Goal: Task Accomplishment & Management: Manage account settings

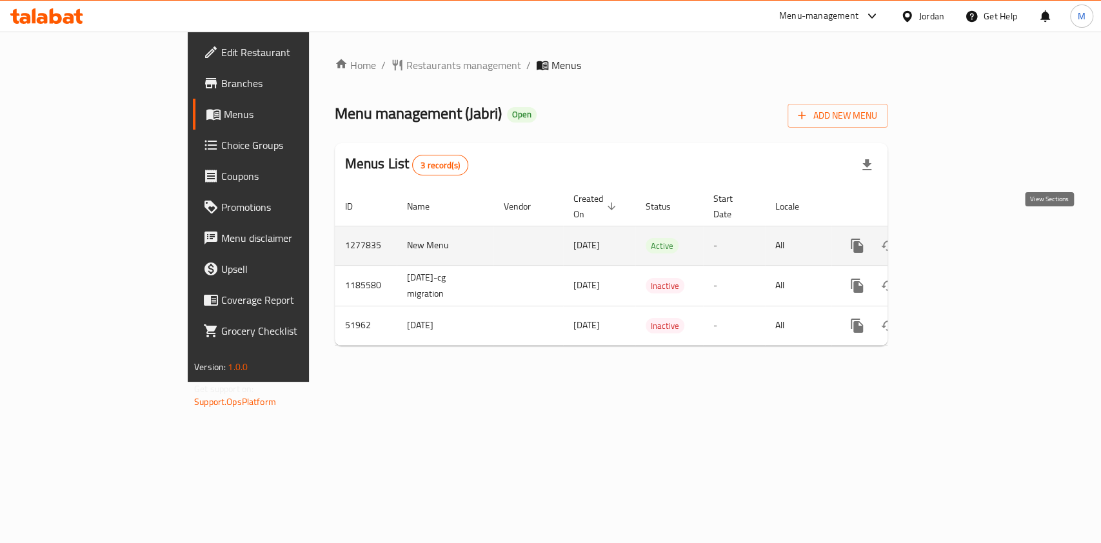
click at [958, 238] on icon "enhanced table" at bounding box center [950, 245] width 15 height 15
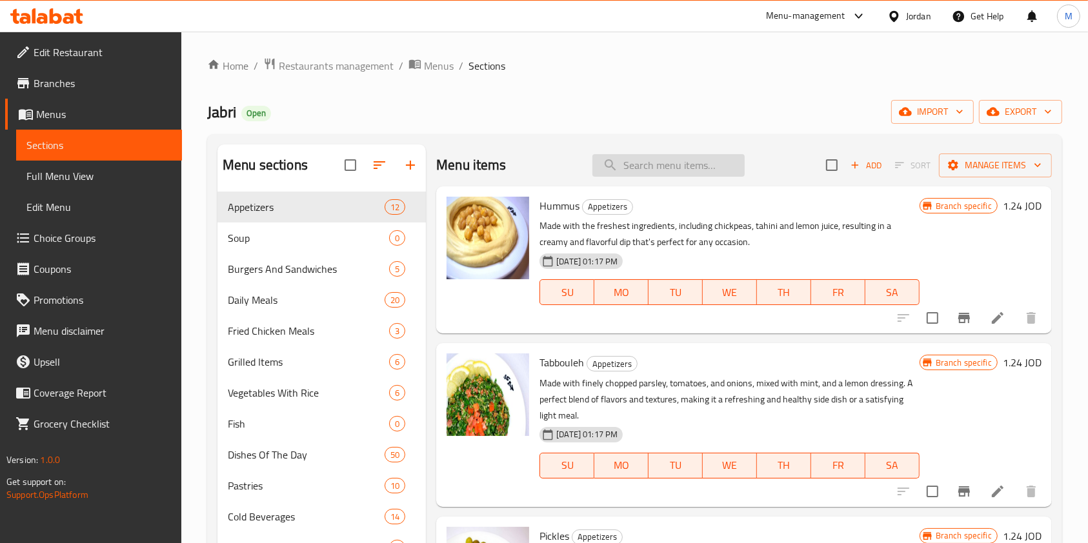
click at [716, 168] on input "search" at bounding box center [668, 165] width 152 height 23
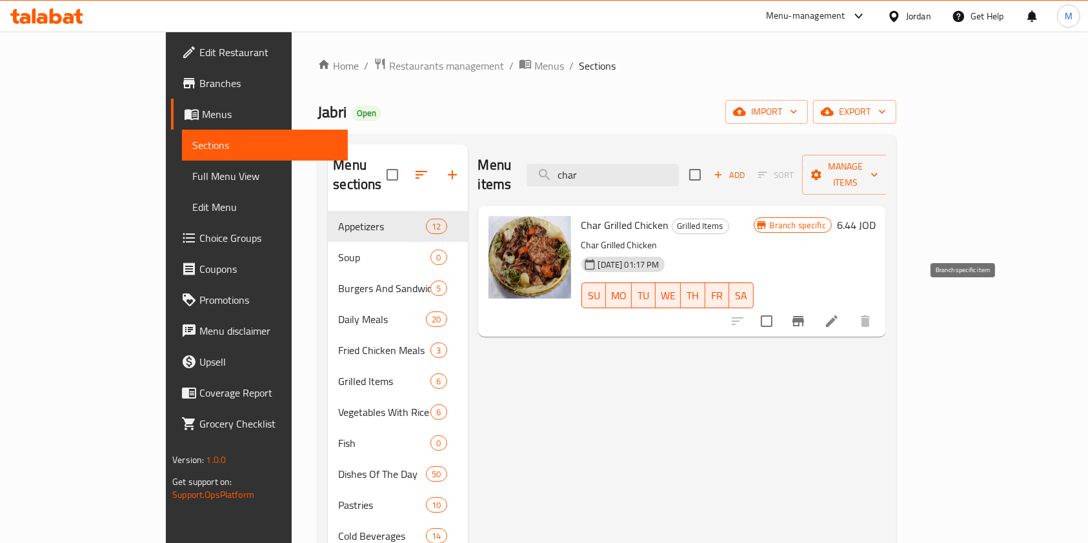
type input "char"
click at [806, 314] on icon "Branch-specific-item" at bounding box center [797, 321] width 15 height 15
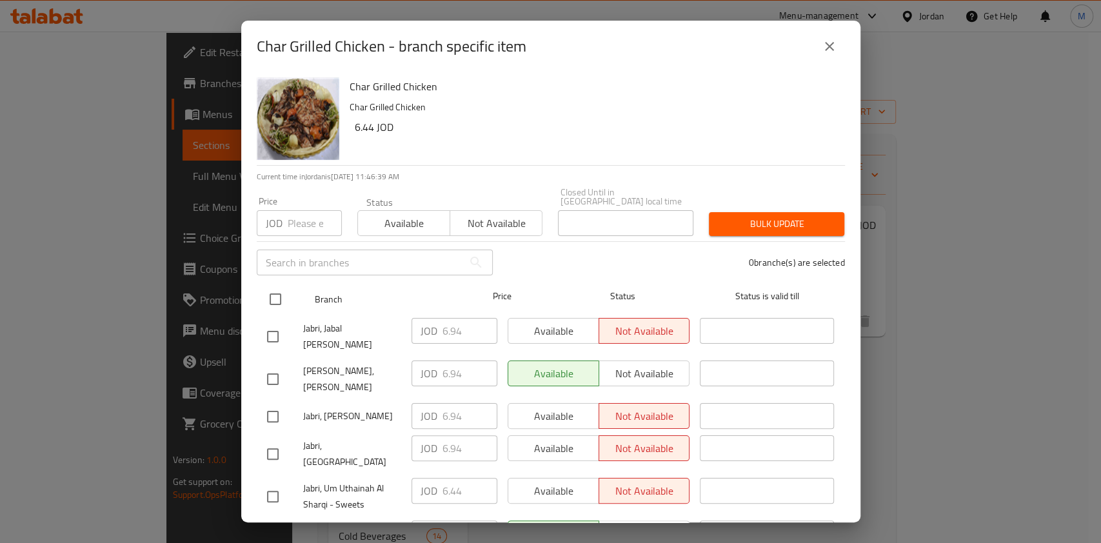
click at [272, 286] on input "checkbox" at bounding box center [275, 299] width 27 height 27
checkbox input "true"
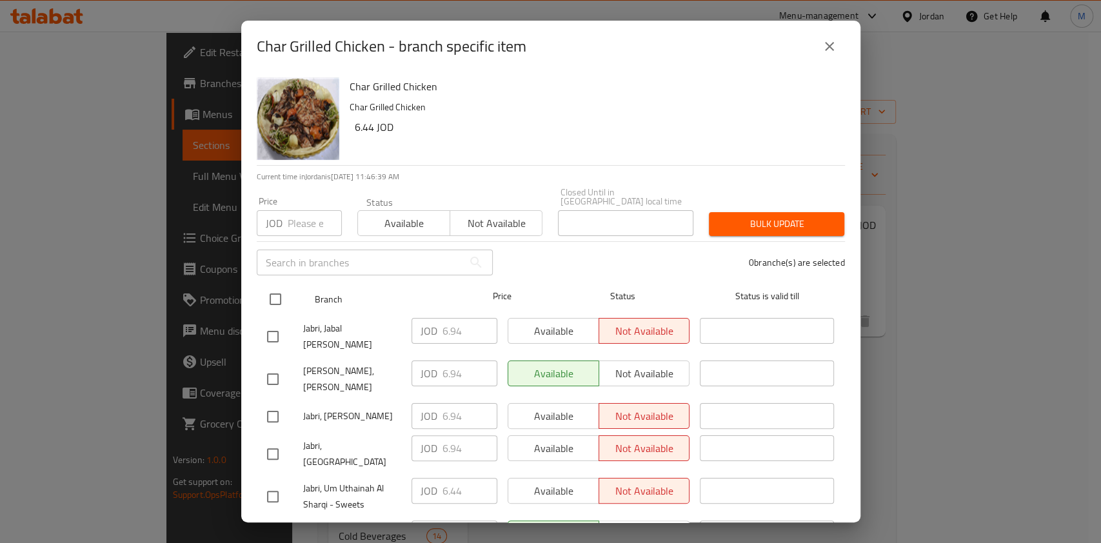
checkbox input "true"
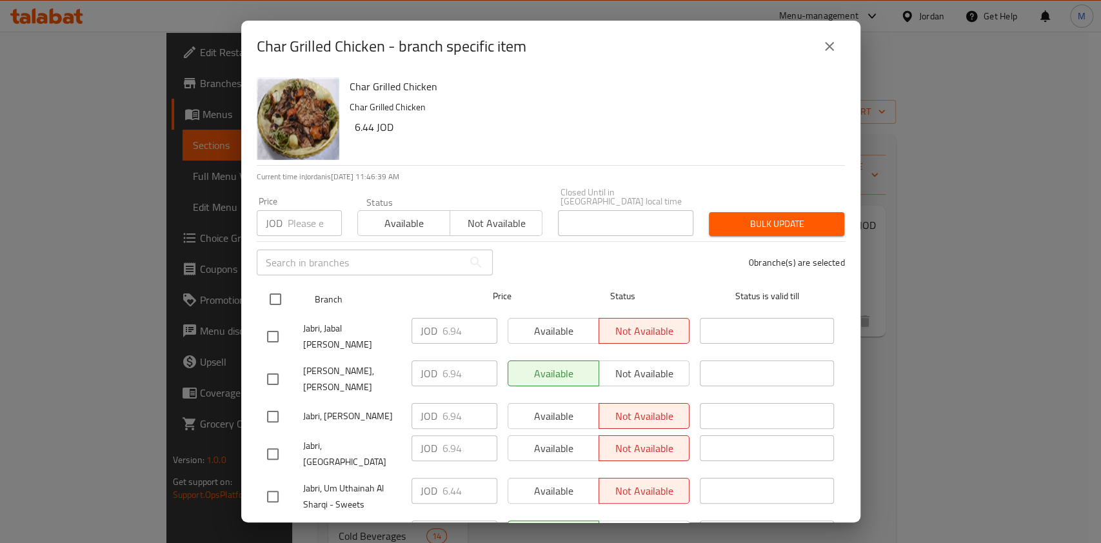
checkbox input "true"
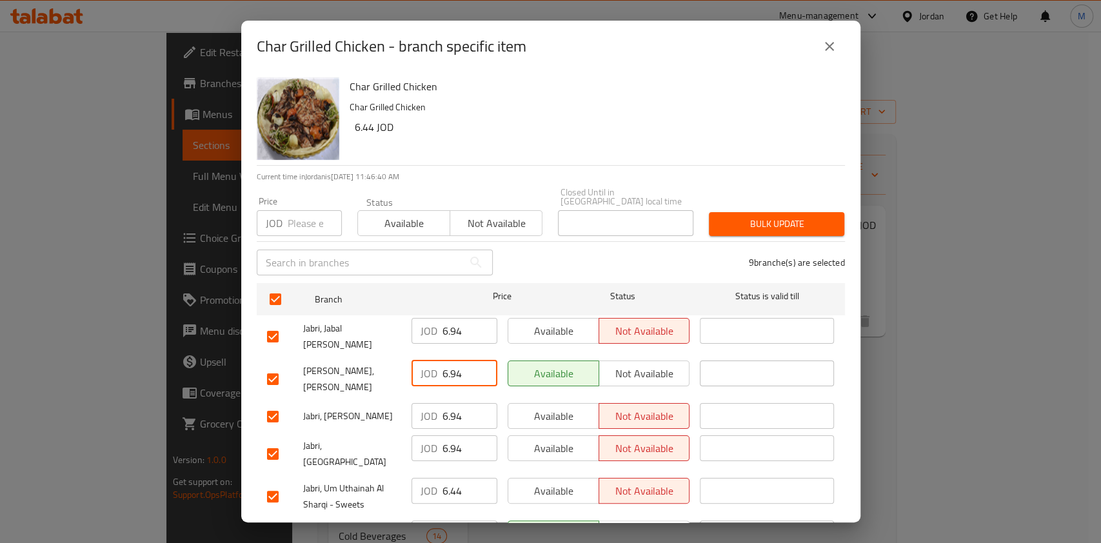
drag, startPoint x: 467, startPoint y: 354, endPoint x: 383, endPoint y: 352, distance: 83.9
click at [383, 356] on div "[PERSON_NAME], Tla' Ali JOD 6.94 ​ Available Not available ​" at bounding box center [551, 380] width 578 height 48
paste input "03"
type input "6.03"
drag, startPoint x: 465, startPoint y: 385, endPoint x: 307, endPoint y: 376, distance: 157.7
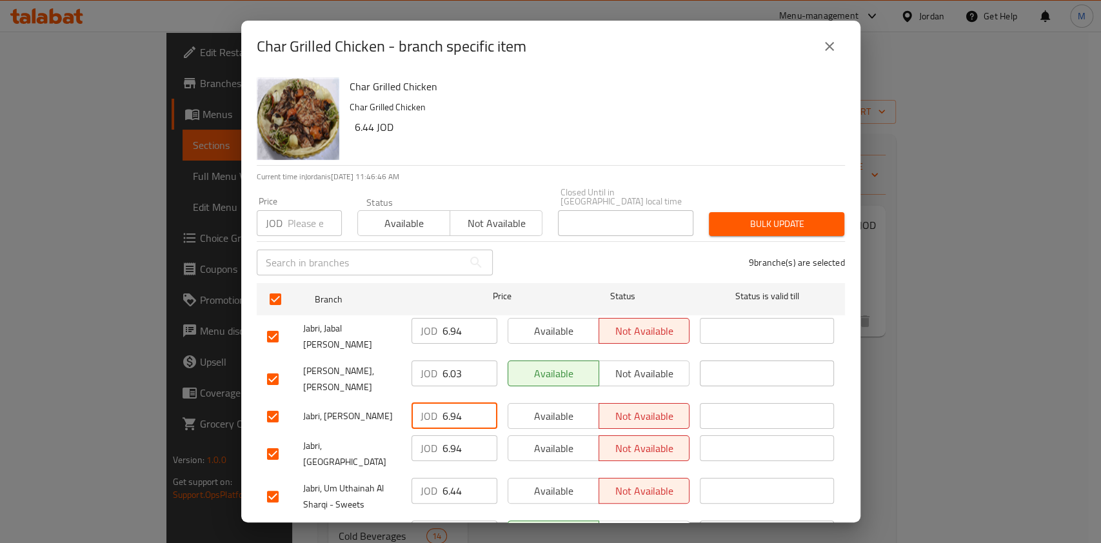
click at [309, 398] on div "Jabri, [PERSON_NAME] JOD 6.94 ​ Available Not available ​" at bounding box center [551, 416] width 578 height 37
paste input "03"
type input "6.03"
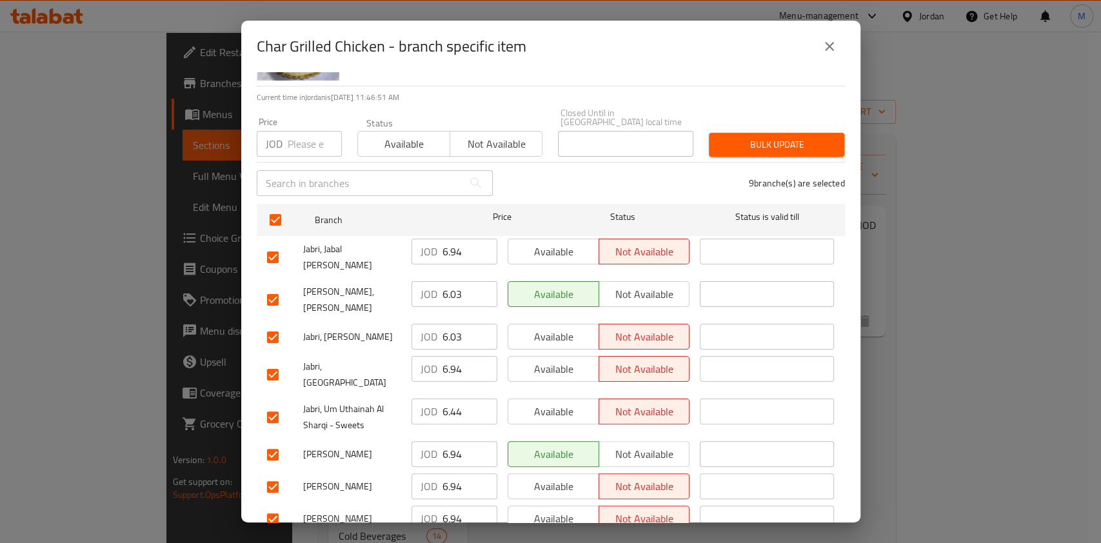
scroll to position [129, 0]
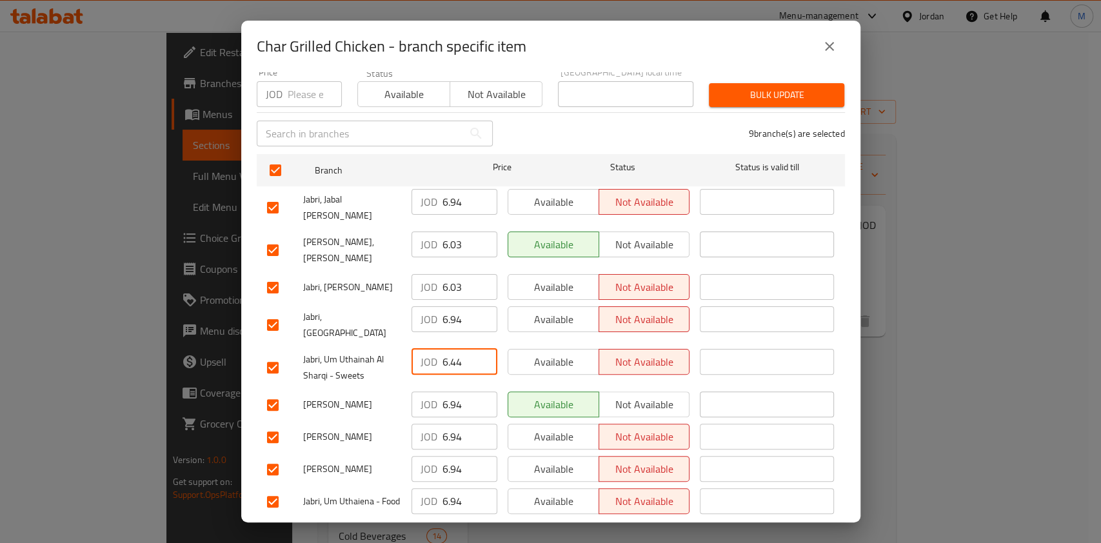
drag, startPoint x: 461, startPoint y: 327, endPoint x: 377, endPoint y: 322, distance: 83.4
click at [381, 344] on div "Jabri, Um Uthainah Al Sharqi - Sweets JOD 6.44 ​ Available Not available ​" at bounding box center [551, 368] width 578 height 48
paste input "03"
type input "6.03"
drag, startPoint x: 465, startPoint y: 430, endPoint x: 363, endPoint y: 426, distance: 101.4
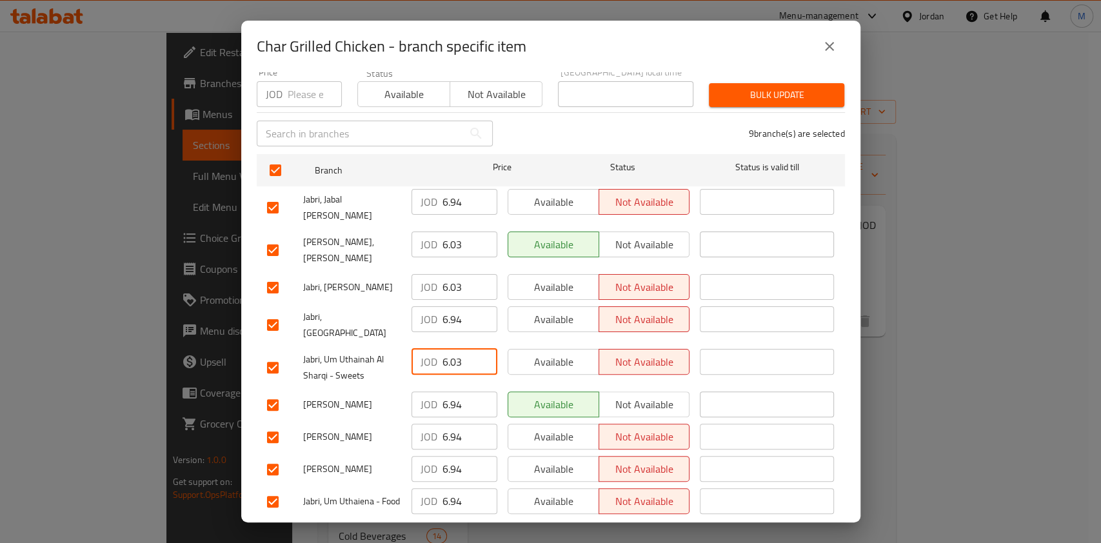
click at [378, 451] on div "[PERSON_NAME], [PERSON_NAME] 6.94 ​ Available Not available ​" at bounding box center [551, 469] width 578 height 37
paste input "03"
type input "6.03"
drag, startPoint x: 469, startPoint y: 290, endPoint x: 387, endPoint y: 295, distance: 82.1
click at [387, 301] on div "Jabri, [GEOGRAPHIC_DATA] 6.94 ​ Available Not available ​" at bounding box center [551, 325] width 578 height 48
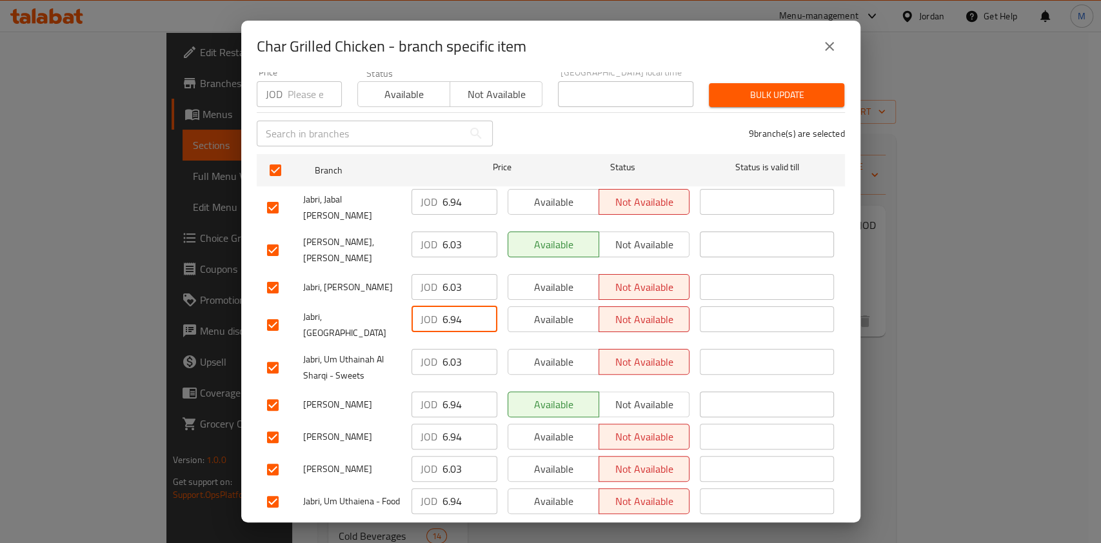
paste input "03"
type input "6.03"
drag, startPoint x: 459, startPoint y: 192, endPoint x: 388, endPoint y: 193, distance: 71.6
click at [406, 192] on div "JOD 6.94 ​" at bounding box center [454, 208] width 96 height 48
paste input "03"
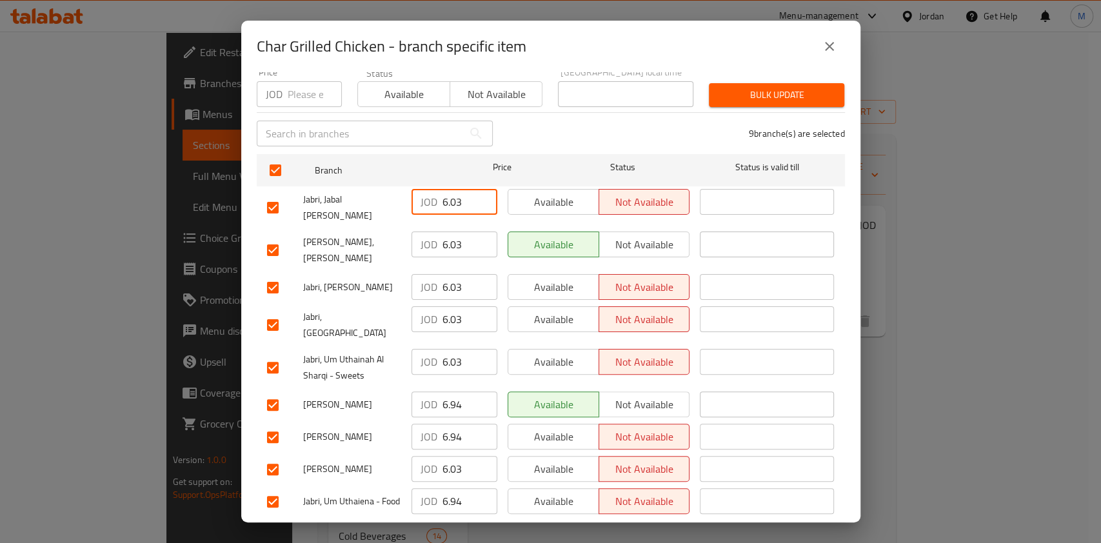
type input "6.03"
drag, startPoint x: 462, startPoint y: 456, endPoint x: 344, endPoint y: 467, distance: 118.6
click at [354, 483] on div "Jabri, Um Uthaiena - Food JOD 6.94 ​ Available Not available ​" at bounding box center [551, 501] width 578 height 37
paste input "48"
type input "6.48"
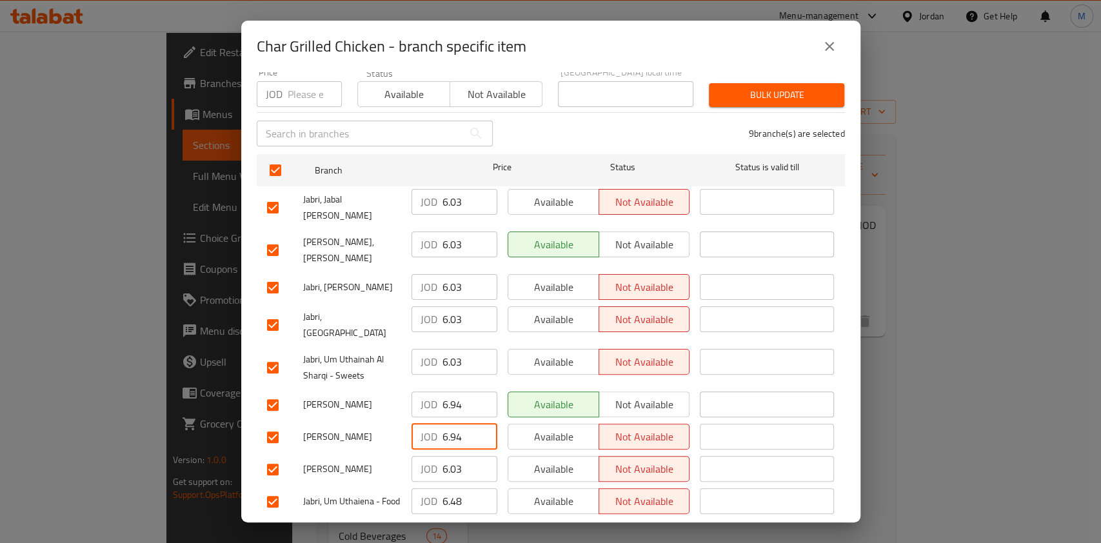
drag, startPoint x: 460, startPoint y: 395, endPoint x: 368, endPoint y: 411, distance: 93.7
click at [385, 419] on div "jabri, [PERSON_NAME] 6.94 ​ Available Not available ​" at bounding box center [551, 437] width 578 height 37
paste input "48"
type input "6.48"
click at [494, 523] on button "Save" at bounding box center [551, 535] width 588 height 24
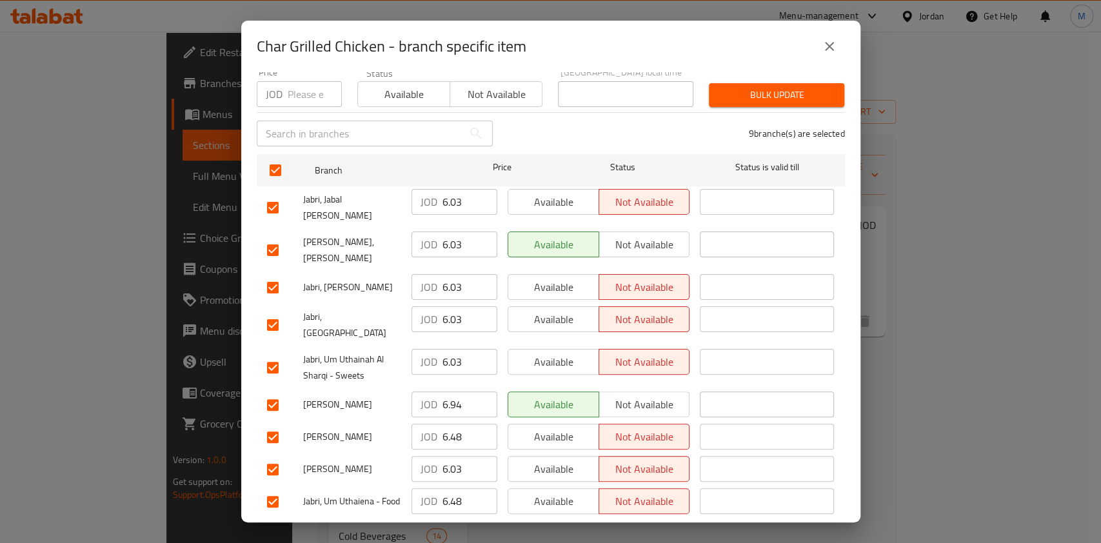
click at [494, 523] on button "Save" at bounding box center [551, 535] width 588 height 24
click at [532, 527] on span "Save" at bounding box center [551, 535] width 568 height 16
click at [532, 501] on div at bounding box center [550, 271] width 1101 height 543
click at [532, 527] on span "Save" at bounding box center [551, 535] width 568 height 16
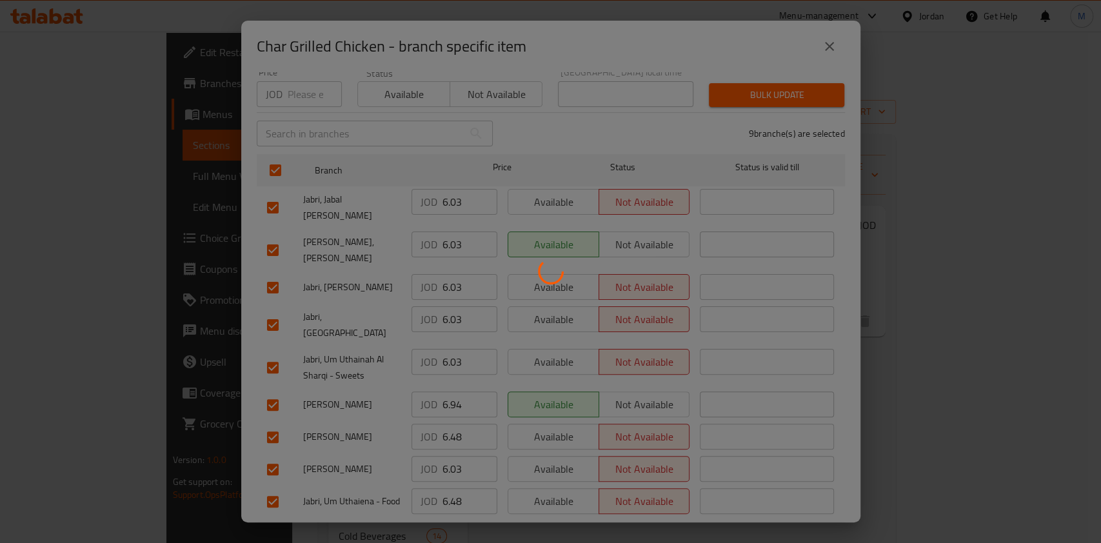
click at [532, 501] on div at bounding box center [550, 271] width 1101 height 543
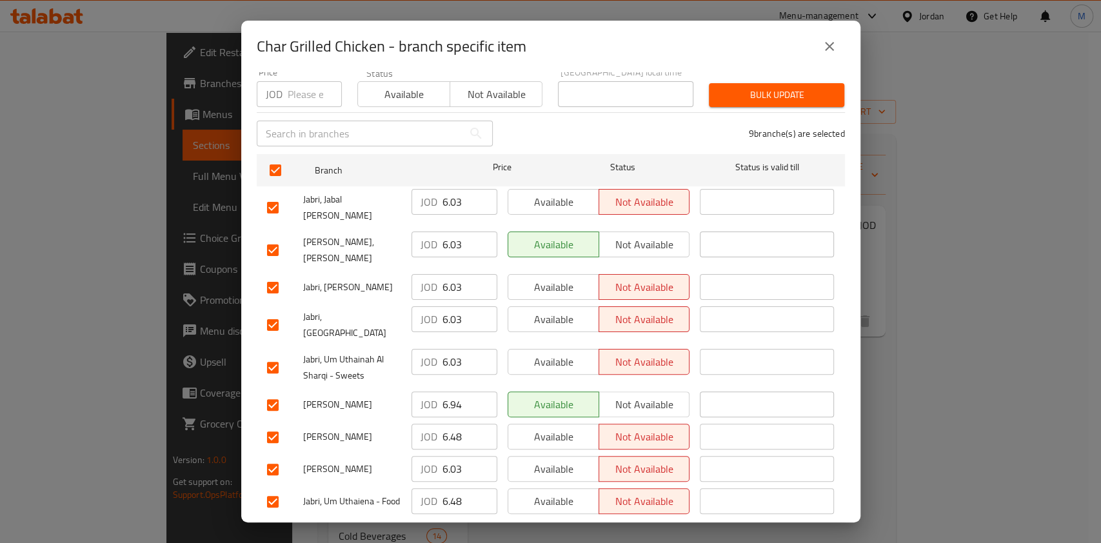
click at [532, 527] on span "Save" at bounding box center [551, 535] width 568 height 16
click at [635, 527] on span "Save" at bounding box center [551, 535] width 568 height 16
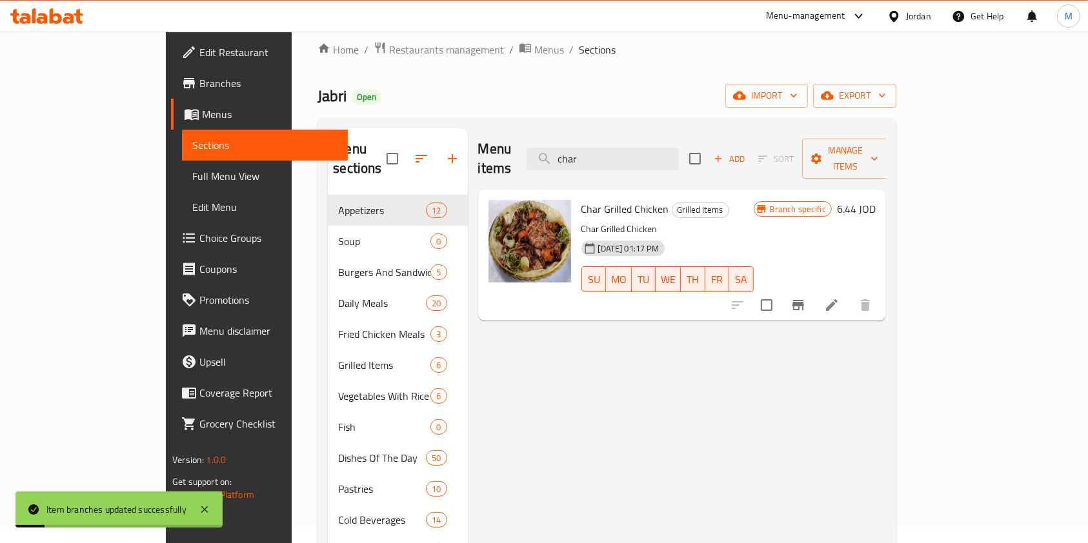
scroll to position [0, 0]
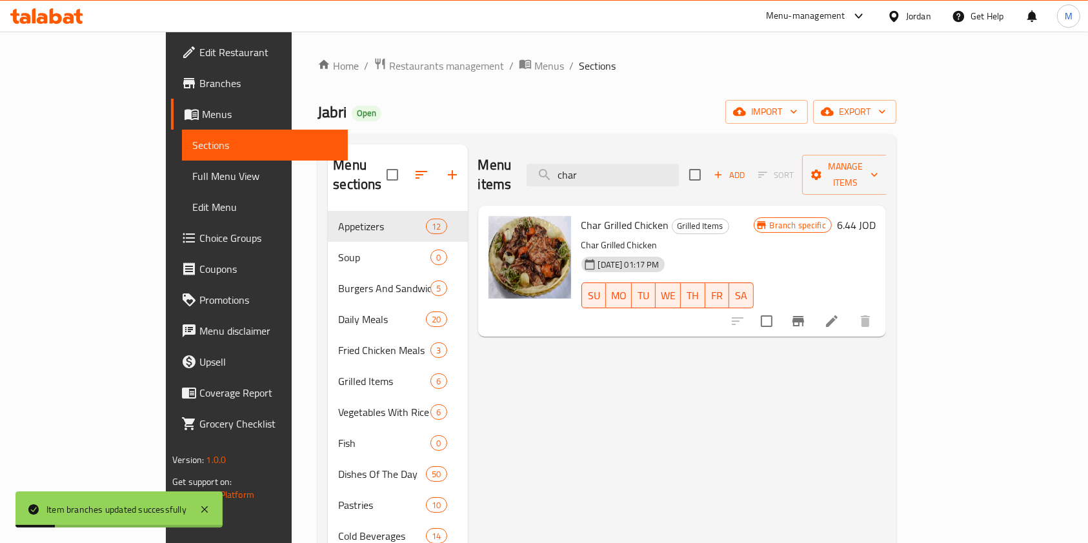
click at [558, 106] on div "Jabri Open import export" at bounding box center [606, 112] width 579 height 24
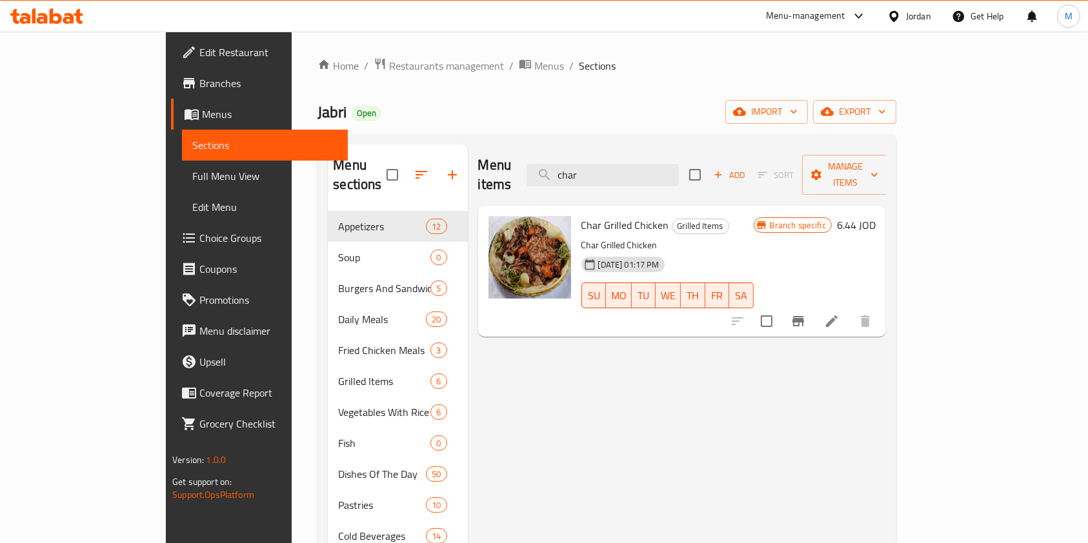
click at [486, 389] on div "Menu items char Add Sort Manage items Char Grilled Chicken Grilled Items Char G…" at bounding box center [677, 416] width 418 height 543
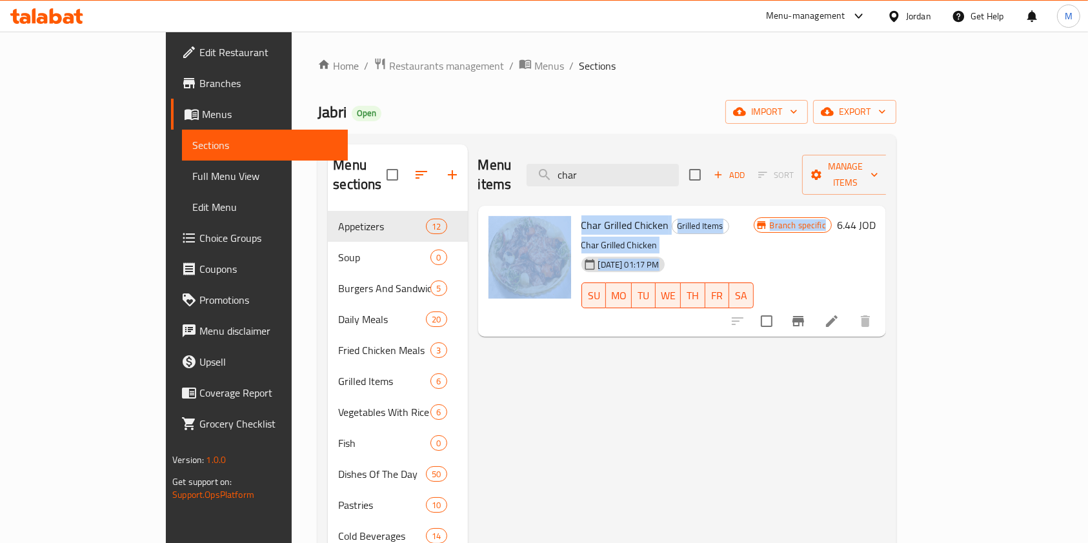
drag, startPoint x: 430, startPoint y: 343, endPoint x: 997, endPoint y: 226, distance: 579.2
click at [886, 226] on div "Menu items char Add Sort Manage items Char Grilled Chicken Grilled Items Char G…" at bounding box center [677, 416] width 418 height 543
click at [876, 248] on div "Branch specific 6.44 JOD" at bounding box center [815, 271] width 122 height 110
drag, startPoint x: 1076, startPoint y: 179, endPoint x: 643, endPoint y: 390, distance: 482.2
click at [643, 390] on div "Home / Restaurants management / Menus / Sections Jabri Open import export Menu …" at bounding box center [607, 378] width 630 height 692
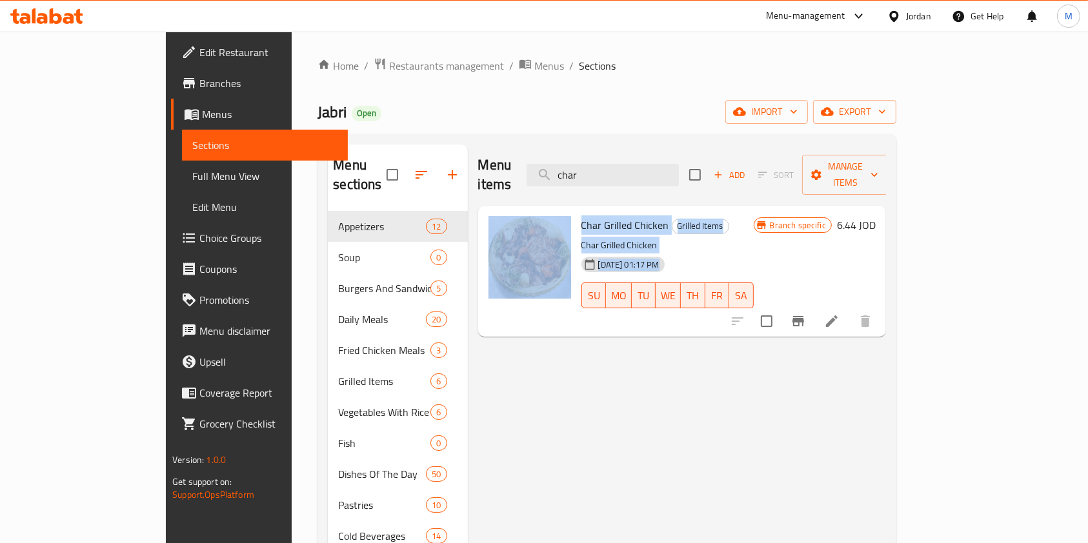
click at [643, 390] on div "Menu items char Add Sort Manage items Char Grilled Chicken Grilled Items Char G…" at bounding box center [677, 416] width 418 height 543
drag, startPoint x: 477, startPoint y: 352, endPoint x: 1103, endPoint y: 234, distance: 637.5
click at [1088, 234] on html "​ Menu-management Jordan Get Help M Edit Restaurant Branches Menus Sections Ful…" at bounding box center [544, 271] width 1088 height 543
click at [922, 236] on div "Home / Restaurants management / Menus / Sections Jabri Open import export Menu …" at bounding box center [607, 378] width 630 height 692
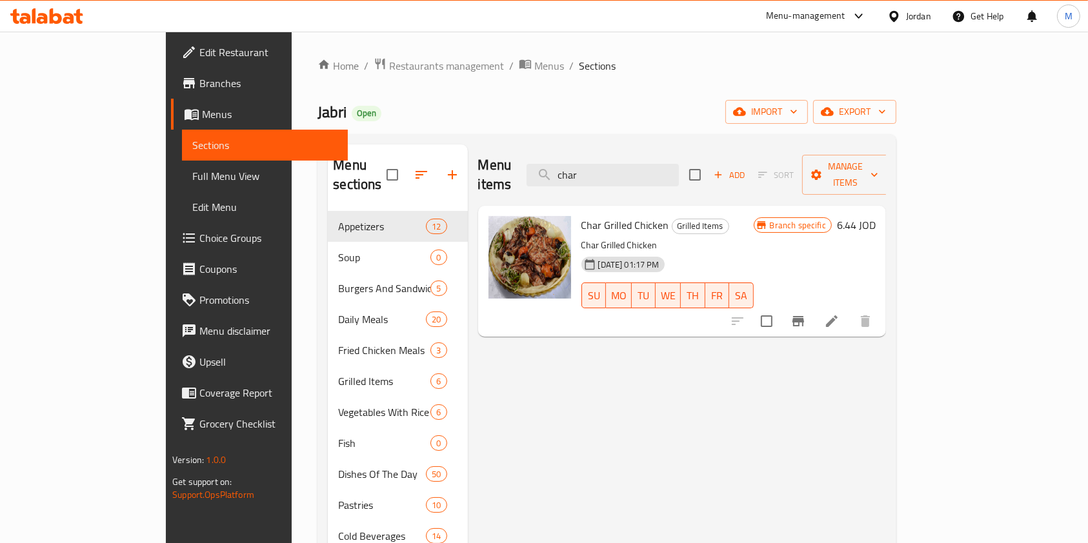
drag, startPoint x: 641, startPoint y: 239, endPoint x: 532, endPoint y: 204, distance: 114.5
click at [532, 211] on div "Char Grilled Chicken Grilled Items Char Grilled Chicken [DATE] 01:17 PM SU MO T…" at bounding box center [681, 271] width 397 height 121
click at [623, 237] on p "Char Grilled Chicken" at bounding box center [667, 245] width 172 height 16
drag, startPoint x: 539, startPoint y: 204, endPoint x: 1074, endPoint y: 328, distance: 549.0
click at [922, 328] on div "Home / Restaurants management / Menus / Sections Jabri Open import export Menu …" at bounding box center [607, 378] width 630 height 692
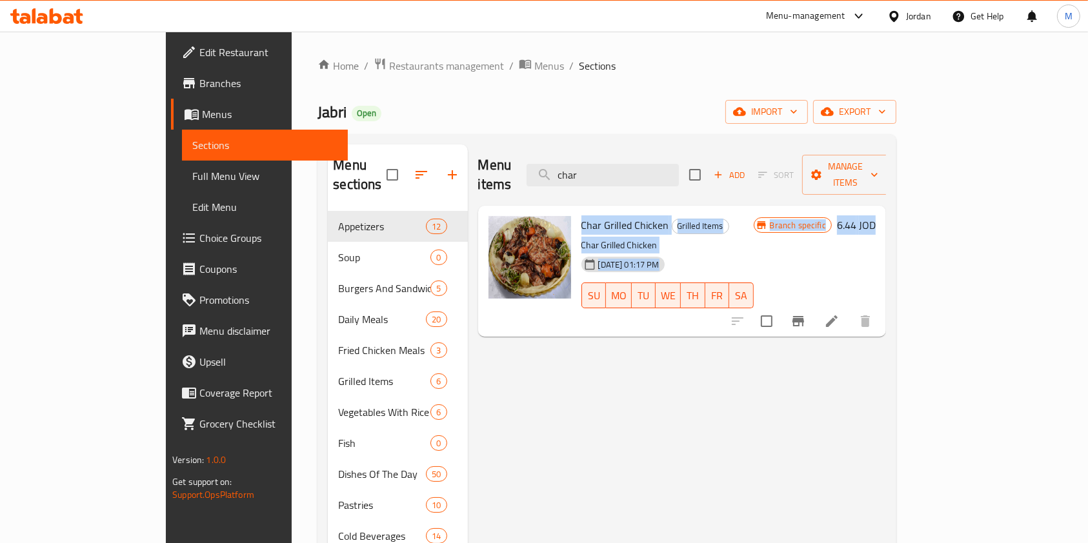
click at [886, 372] on div "Menu items char Add Sort Manage items Char Grilled Chicken Grilled Items Char G…" at bounding box center [677, 416] width 418 height 543
click at [800, 393] on div "Menu items char Add Sort Manage items Char Grilled Chicken Grilled Items Char G…" at bounding box center [677, 416] width 418 height 543
drag, startPoint x: 665, startPoint y: 165, endPoint x: 453, endPoint y: 172, distance: 211.7
click at [478, 171] on div "Menu items char Add Sort Manage items" at bounding box center [682, 175] width 408 height 61
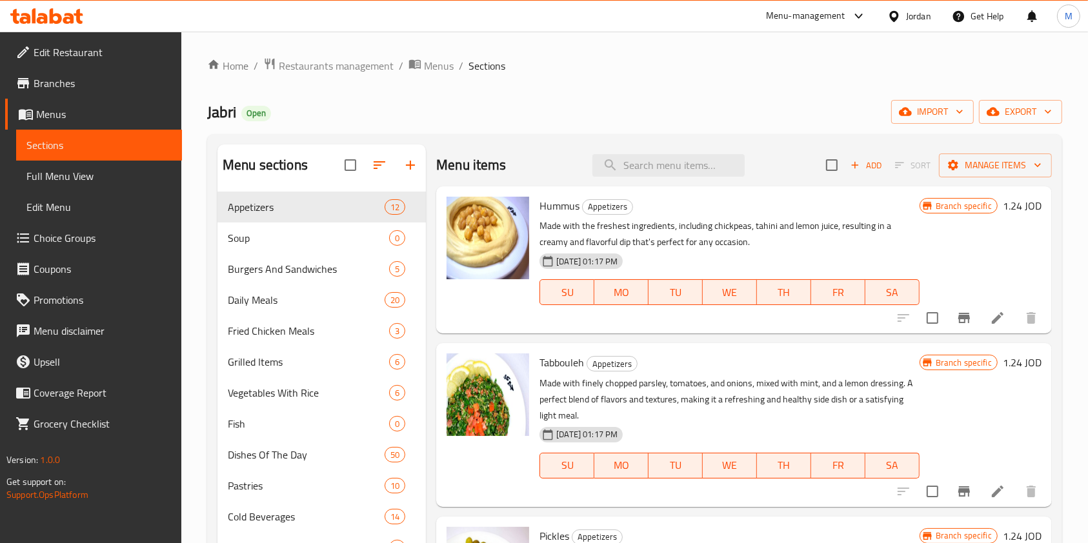
click at [645, 75] on div "Home / Restaurants management / Menus / Sections Jabri Open import export Menu …" at bounding box center [634, 377] width 855 height 641
click at [765, 8] on div "Menu-management" at bounding box center [816, 16] width 121 height 31
click at [855, 18] on icon at bounding box center [858, 15] width 15 height 15
click at [762, 141] on div "Restaurant-Management" at bounding box center [734, 142] width 101 height 14
